Goal: Find contact information: Find contact information

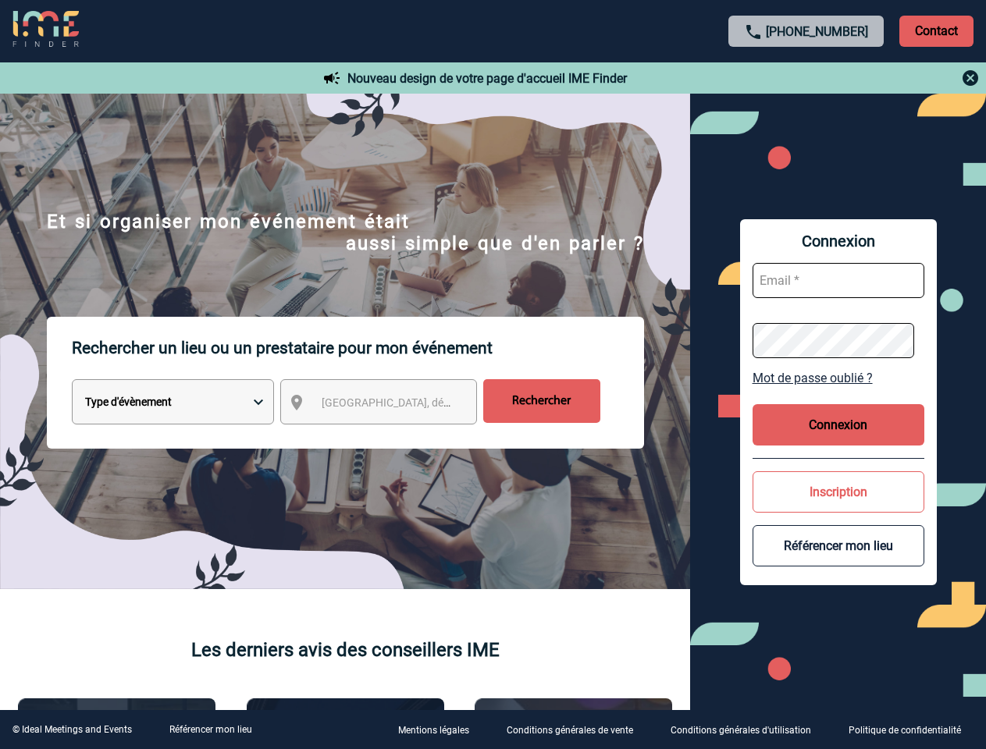
click at [493, 375] on p "Rechercher un lieu ou un prestataire pour mon événement" at bounding box center [358, 348] width 572 height 62
click at [936, 30] on p "Contact" at bounding box center [936, 31] width 74 height 31
click at [806, 78] on body "[PHONE_NUMBER] Contact Contact Nouveau design de votre page d'accueil IME Finde…" at bounding box center [493, 374] width 986 height 749
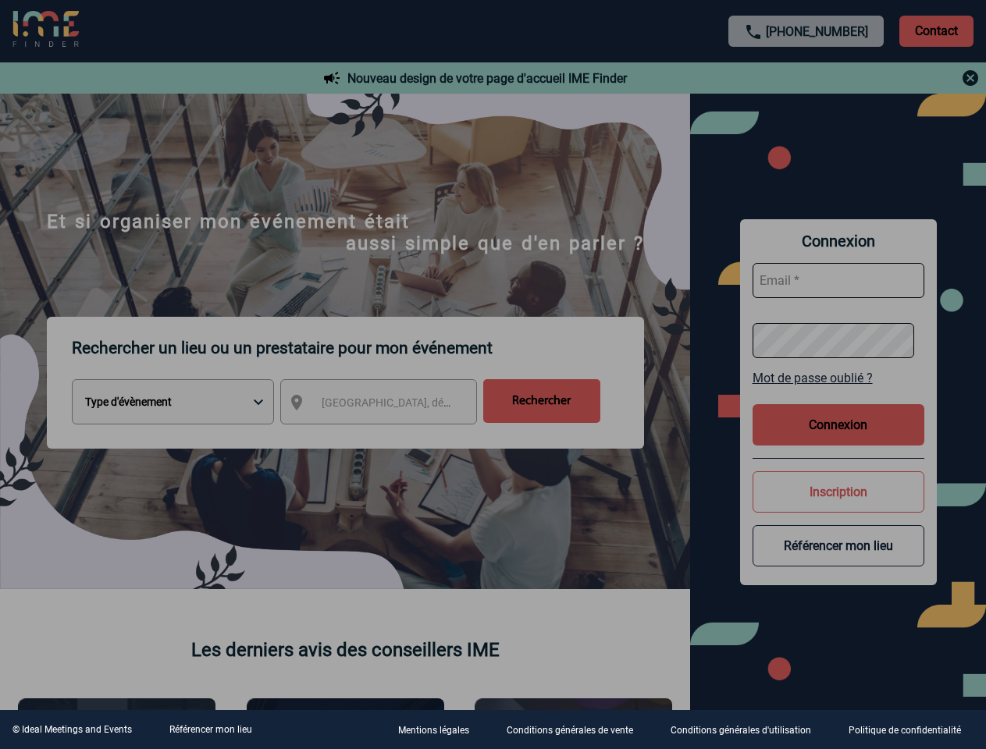
click at [393, 405] on div at bounding box center [493, 374] width 986 height 749
click at [838, 378] on div at bounding box center [493, 374] width 986 height 749
click at [838, 425] on div at bounding box center [493, 374] width 986 height 749
click at [838, 492] on div at bounding box center [493, 374] width 986 height 749
click at [838, 546] on div at bounding box center [493, 374] width 986 height 749
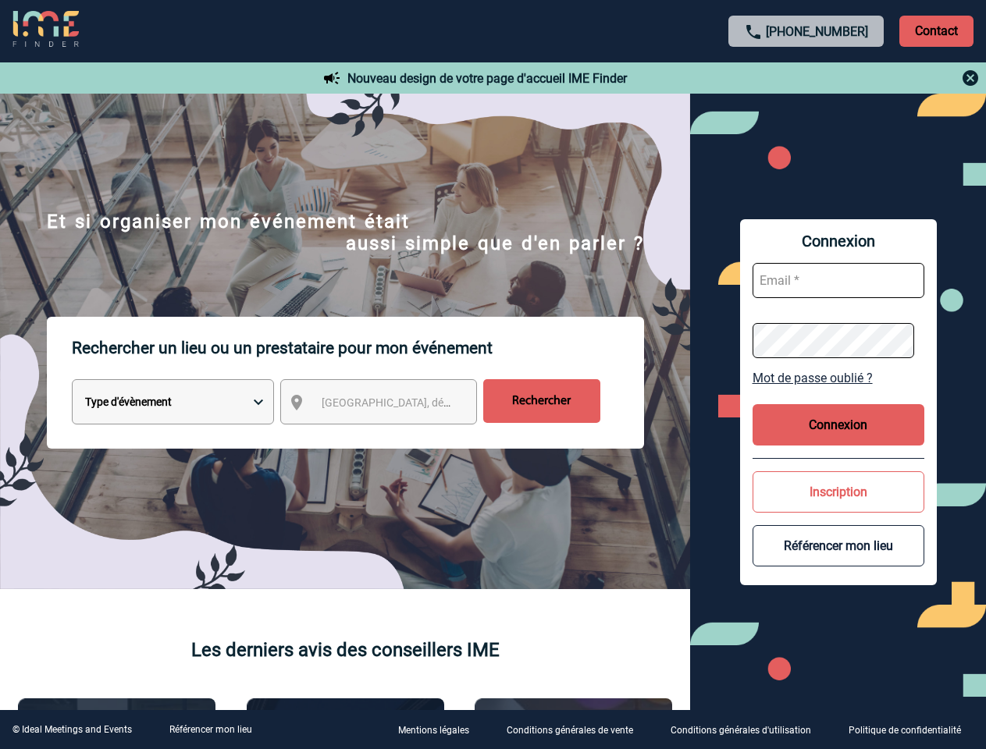
click at [210, 730] on link "Référencer mon lieu" at bounding box center [210, 730] width 83 height 11
